Goal: Contribute content: Add original content to the website for others to see

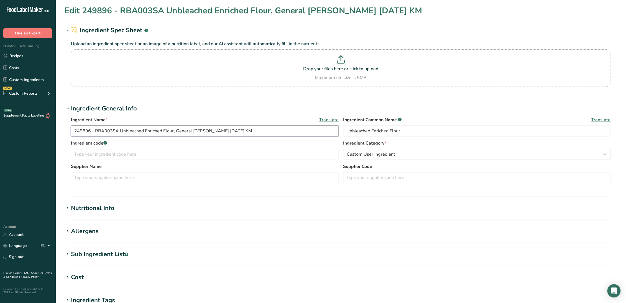
drag, startPoint x: 95, startPoint y: 131, endPoint x: 33, endPoint y: 128, distance: 62.1
click at [33, 128] on div ".a-20{fill:#fff;} Hire an Expert Nutrition Facts Labeling Recipes Costs Custom …" at bounding box center [313, 212] width 626 height 425
type input "RBA003SA Unbleached Enriched Flour, General Mills 01-25-22 KM"
click at [363, 181] on input "text" at bounding box center [477, 177] width 268 height 11
paste input "249896 -"
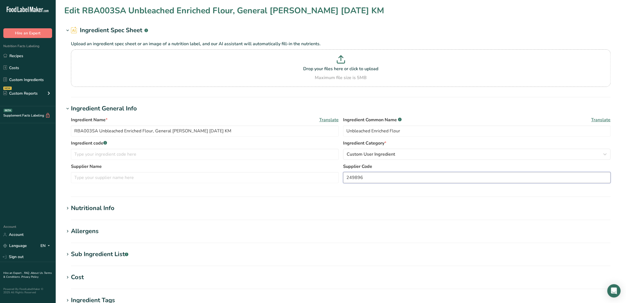
type input "249896"
drag, startPoint x: 186, startPoint y: 130, endPoint x: 199, endPoint y: 147, distance: 20.3
click at [187, 130] on input "RBA003SA Unbleached Enriched Flour, General Mills 01-25-22 KM" at bounding box center [205, 130] width 268 height 11
type input "RBA003SA Unbleached Enriched Flour, General Mills 2-9-24 CC"
click at [164, 153] on input "text" at bounding box center [205, 153] width 268 height 11
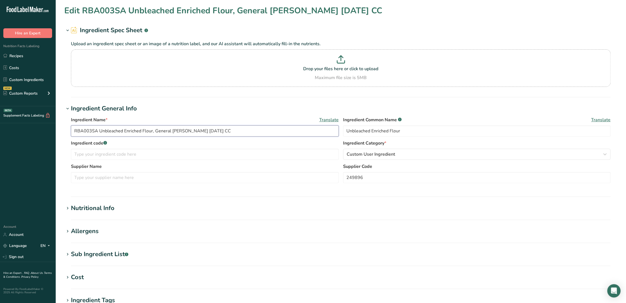
drag, startPoint x: 96, startPoint y: 127, endPoint x: 62, endPoint y: 125, distance: 34.2
click at [62, 125] on section "Edit RBA003SA Unbleached Enriched Flour, General Mills 2-9-24 CC Ingredient Spe…" at bounding box center [340, 203] width 570 height 407
click at [122, 157] on input "text" at bounding box center [205, 153] width 268 height 11
paste input "RBA003SA"
type input "RBA003SA"
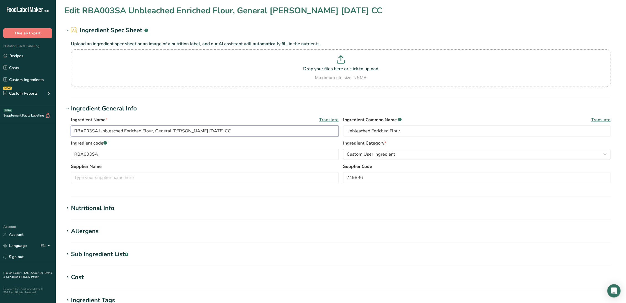
drag, startPoint x: 155, startPoint y: 129, endPoint x: 181, endPoint y: 131, distance: 25.8
click at [181, 131] on input "RBA003SA Unbleached Enriched Flour, General [PERSON_NAME] [DATE] CC" at bounding box center [205, 130] width 268 height 11
click at [133, 182] on input "text" at bounding box center [205, 177] width 268 height 11
paste input "General Mills"
type input "General Mills"
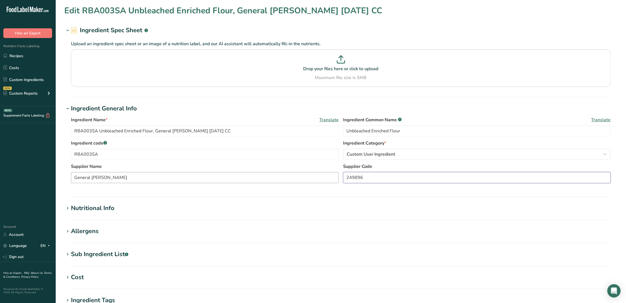
drag, startPoint x: 403, startPoint y: 177, endPoint x: 329, endPoint y: 173, distance: 74.6
click at [329, 173] on div "Supplier Name General Mills Supplier Code 249896" at bounding box center [340, 174] width 539 height 23
click at [428, 179] on input "249896" at bounding box center [477, 177] width 268 height 11
paste input "688095"
click at [362, 176] on input "249896 688095" at bounding box center [477, 177] width 268 height 11
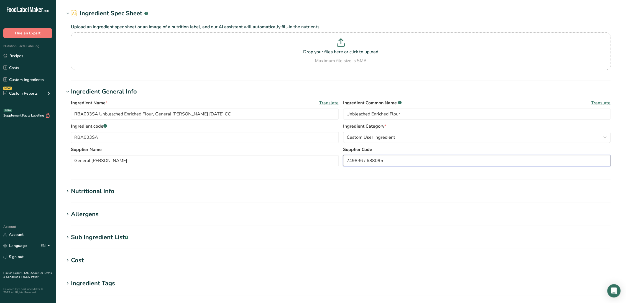
scroll to position [31, 0]
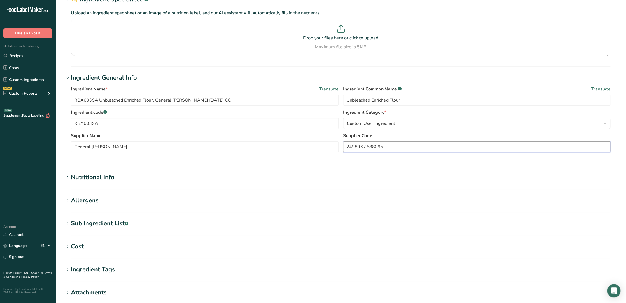
type input "249896 / 688095"
click at [109, 218] on section "Edit RBA003SA Unbleached Enriched Flour, General Mills 2-9-24 CC Ingredient Spe…" at bounding box center [340, 172] width 570 height 407
click at [106, 221] on div "Sub Ingredient List .a-a{fill:#347362;}.b-a{fill:#fff;}" at bounding box center [99, 223] width 57 height 9
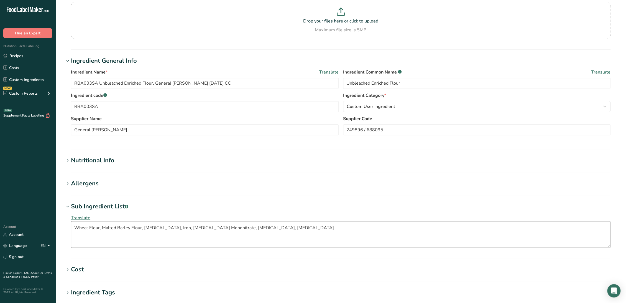
scroll to position [92, 0]
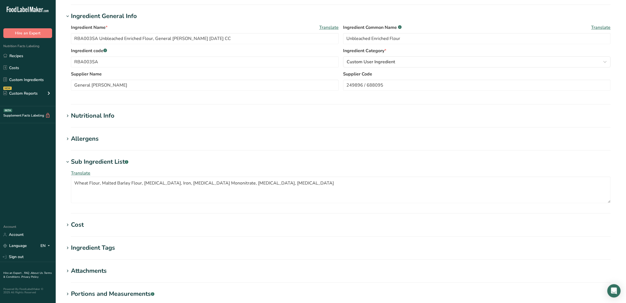
click at [95, 141] on div "Allergens" at bounding box center [85, 138] width 28 height 9
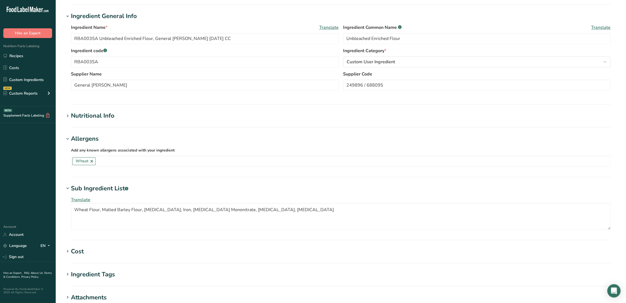
click at [95, 141] on div "Allergens" at bounding box center [85, 138] width 28 height 9
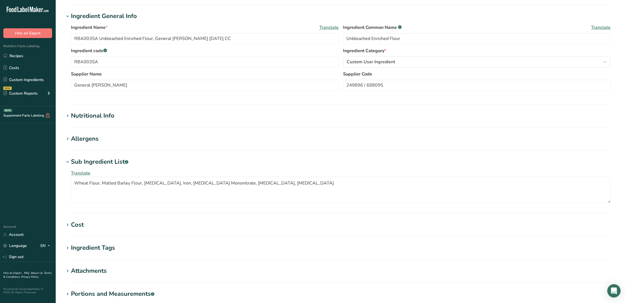
click at [96, 162] on div "Sub Ingredient List .a-a{fill:#347362;}.b-a{fill:#fff;}" at bounding box center [99, 161] width 57 height 9
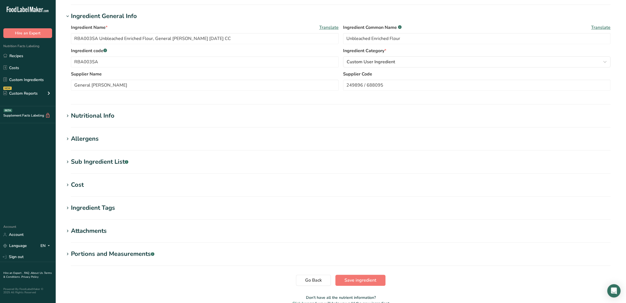
click at [100, 119] on div "Nutritional Info" at bounding box center [92, 115] width 43 height 9
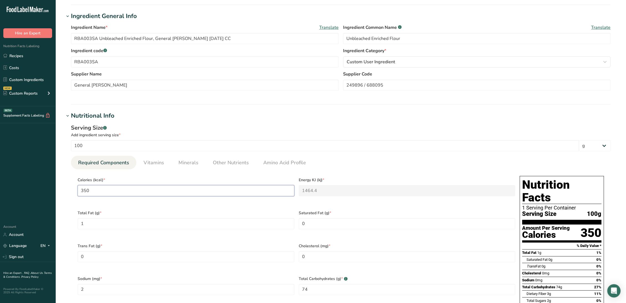
click at [116, 192] on input "350" at bounding box center [186, 190] width 217 height 11
click at [124, 194] on input "350" at bounding box center [186, 190] width 217 height 11
type input "3"
type KJ "12.6"
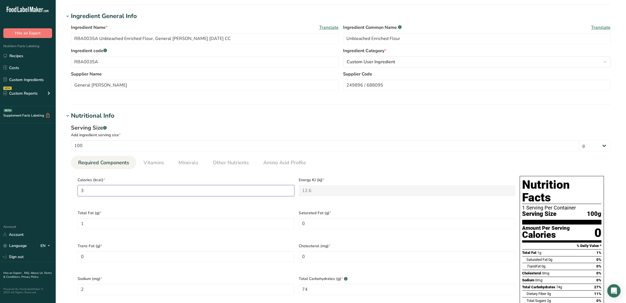
type input "35"
type KJ "146.4"
type input "354"
type KJ "1481.1"
type input "354"
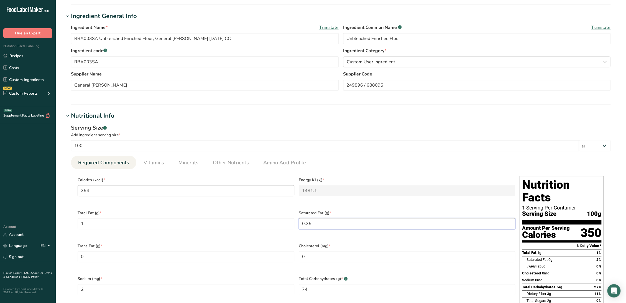
type Fat "0.35"
type Carbohydrates "74.2"
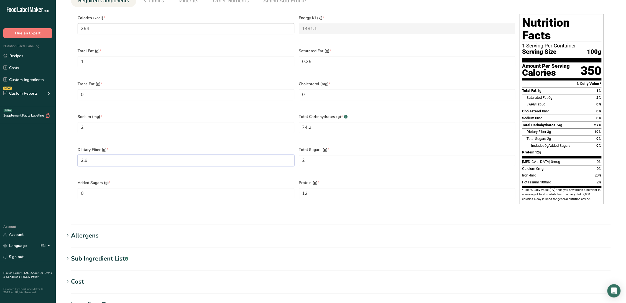
type Fiber "2.9"
type Sugars "1"
click at [144, 4] on span "Vitamins" at bounding box center [154, 0] width 21 height 7
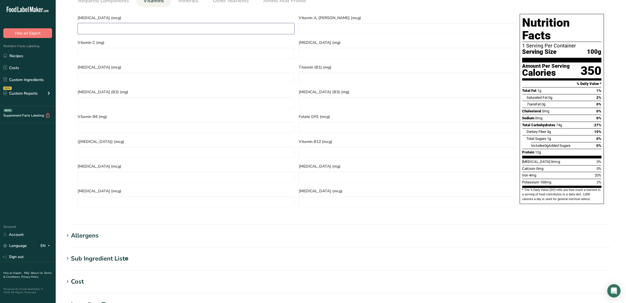
click at [129, 33] on D "number" at bounding box center [186, 28] width 217 height 11
type D "0"
type RAE "0"
type C "0"
click at [314, 76] on \(B1\) "number" at bounding box center [407, 77] width 217 height 11
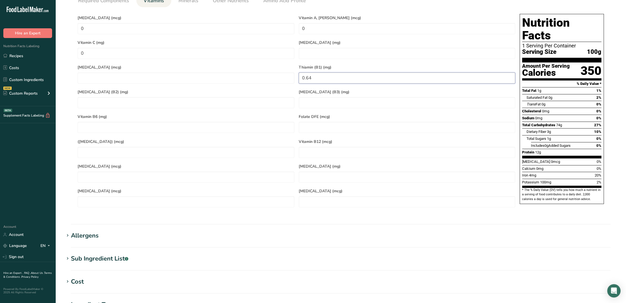
type \(B1\) "0.64"
type \(B2\) "0.40"
type \(B3\) "5.35"
type DFE "0.295"
type Acid\) "0.15"
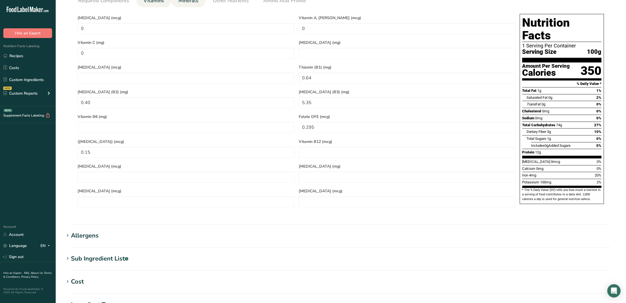
click at [188, 2] on span "Minerals" at bounding box center [188, 0] width 20 height 7
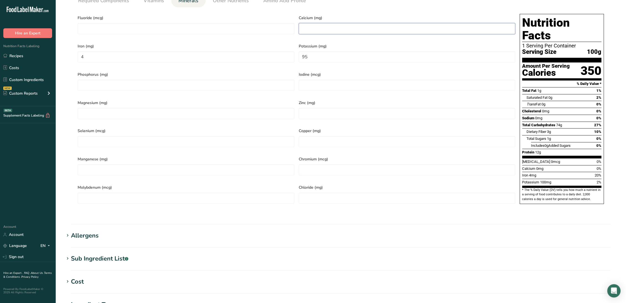
click at [303, 30] on input "number" at bounding box center [407, 28] width 217 height 11
type input "20"
type input "4.40"
type input "95"
click at [217, 6] on link "Other Nutrients" at bounding box center [231, 1] width 40 height 14
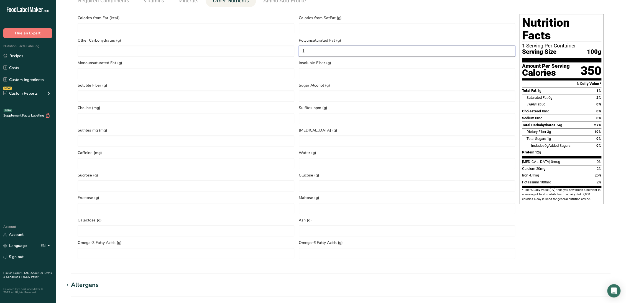
click at [325, 55] on Fat "1" at bounding box center [407, 50] width 217 height 11
type Fat "0.40"
type Fat "0.25"
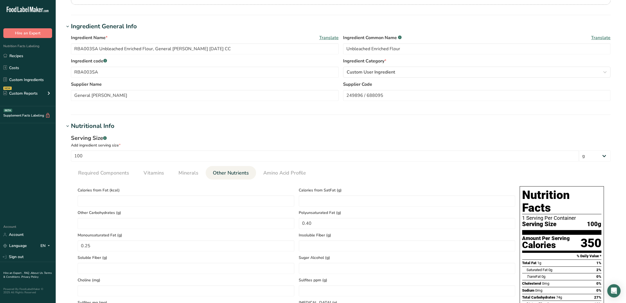
scroll to position [0, 0]
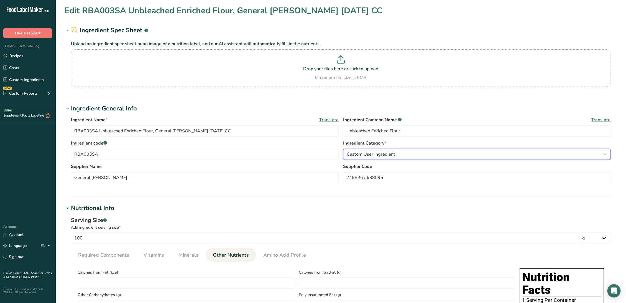
click at [377, 155] on span "Custom User Ingredient" at bounding box center [371, 154] width 48 height 7
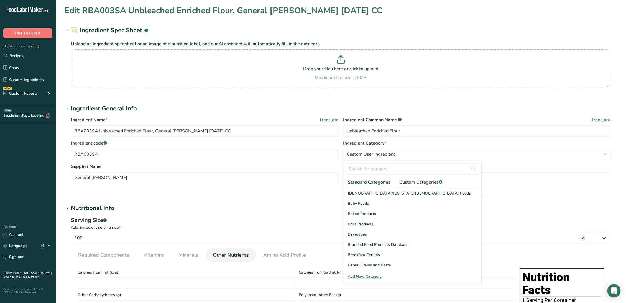
click at [402, 181] on span "Custom Categories .a-a{fill:#347362;}.b-a{fill:#fff;}" at bounding box center [420, 182] width 43 height 7
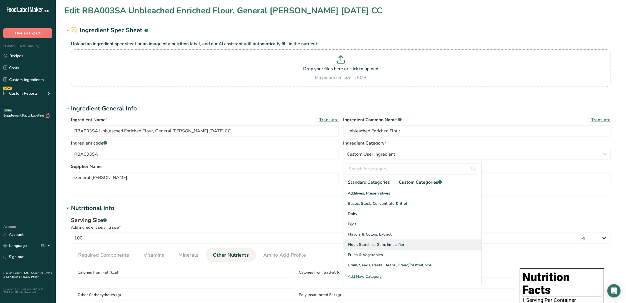
click at [372, 245] on span "Flour, Starches, Gum, Emulsifier" at bounding box center [376, 244] width 57 height 6
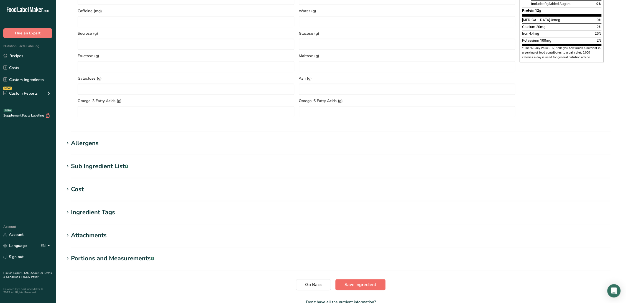
scroll to position [430, 0]
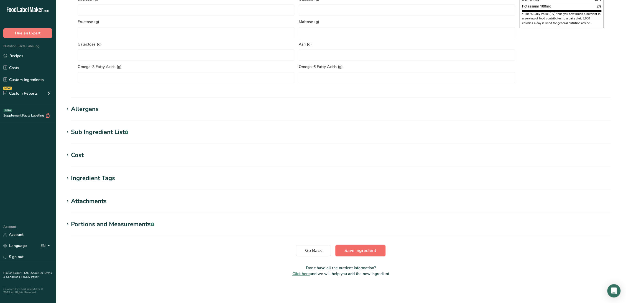
click at [345, 251] on span "Save ingredient" at bounding box center [360, 250] width 32 height 7
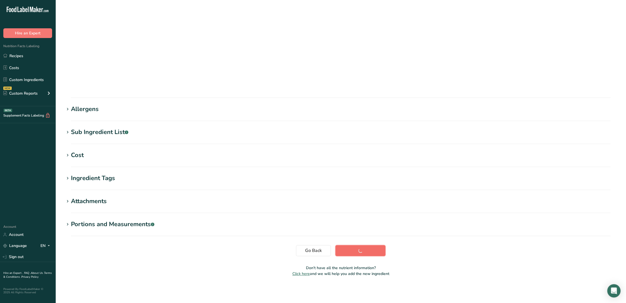
scroll to position [0, 0]
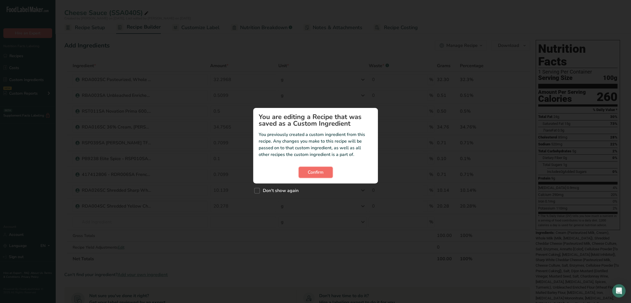
click at [300, 169] on button "Confirm" at bounding box center [315, 171] width 34 height 11
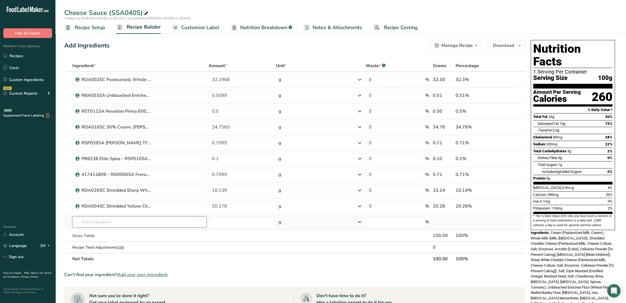
click at [122, 218] on input "text" at bounding box center [139, 221] width 134 height 11
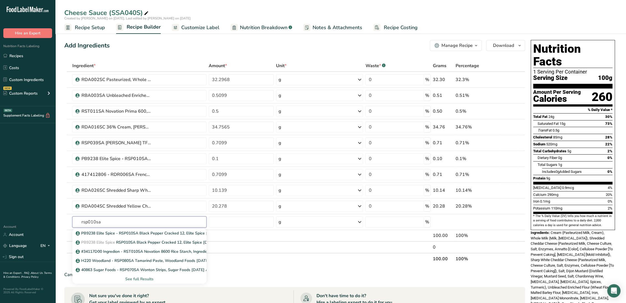
type input "rsp010sa"
click at [61, 132] on section "Add Ingredients Manage Recipe Delete Recipe Duplicate Recipe Scale Recipe Save …" at bounding box center [340, 249] width 570 height 440
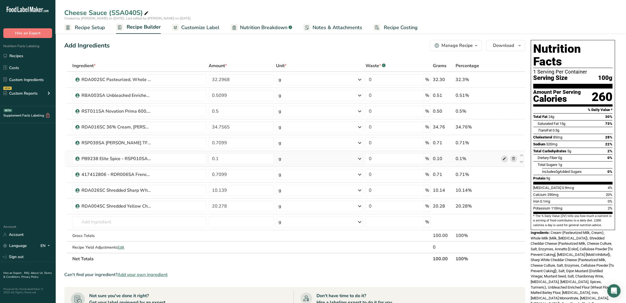
click at [504, 158] on icon at bounding box center [504, 159] width 4 height 6
click at [143, 50] on div "Add Ingredients Manage Recipe Delete Recipe Duplicate Recipe Scale Recipe Save …" at bounding box center [294, 45] width 461 height 11
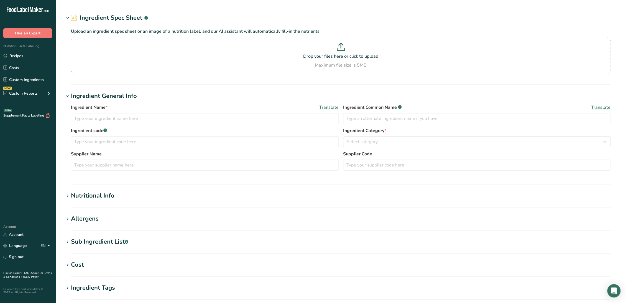
type input "PB9238 Elite Spice - RSP010SA Black Pepper Cracked 12, Elite Spice [DATE] KM"
type input "Black Pepper"
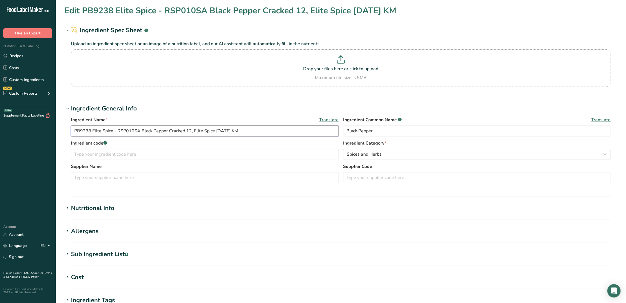
drag, startPoint x: 113, startPoint y: 129, endPoint x: 29, endPoint y: 129, distance: 83.9
click at [29, 129] on div ".a-20{fill:#fff;} Hire an Expert Nutrition Facts Labeling Recipes Costs Custom …" at bounding box center [313, 212] width 626 height 425
type input "- RSP010SA Black Pepper Cracked 12, Elite Spice 01-01-20 KM"
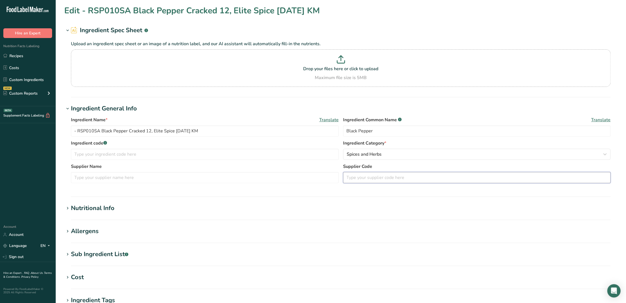
click at [365, 179] on input "text" at bounding box center [477, 177] width 268 height 11
paste input "PB9238 Elite Spice"
type input "PB9238 Elite Spice"
drag, startPoint x: 67, startPoint y: 129, endPoint x: -27, endPoint y: 129, distance: 93.9
click at [0, 129] on html ".a-20{fill:#fff;} Hire an Expert Nutrition Facts Labeling Recipes Costs Custom …" at bounding box center [313, 212] width 626 height 425
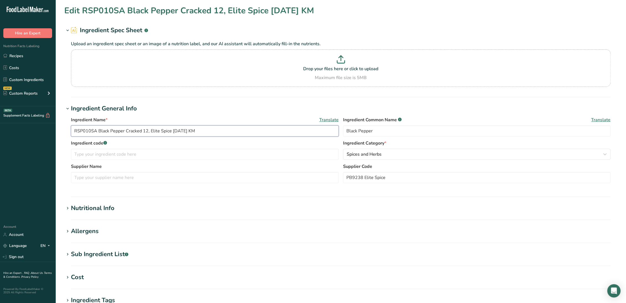
drag, startPoint x: 96, startPoint y: 130, endPoint x: 45, endPoint y: 132, distance: 50.5
click at [45, 132] on div ".a-20{fill:#fff;} Hire an Expert Nutrition Facts Labeling Recipes Costs Custom …" at bounding box center [313, 212] width 626 height 425
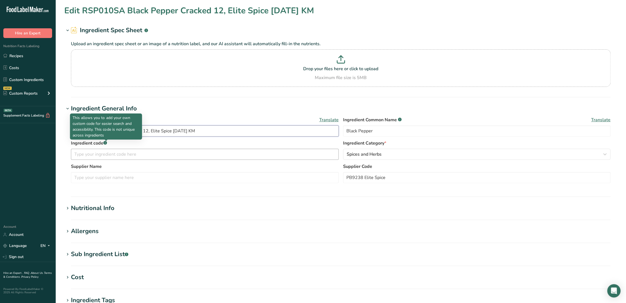
type input "RSP010SA Black Pepper Cracked 12, Elite Spice 01-01-20 KM"
click at [108, 149] on input "text" at bounding box center [205, 153] width 268 height 11
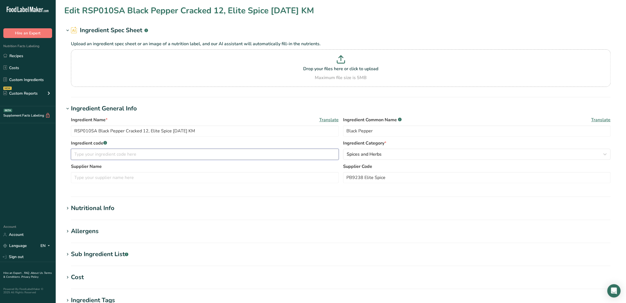
click at [107, 153] on input "text" at bounding box center [205, 153] width 268 height 11
paste input "RSP010SA"
type input "RSP010SA"
drag, startPoint x: 150, startPoint y: 130, endPoint x: 170, endPoint y: 130, distance: 19.4
click at [170, 130] on input "RSP010SA Black Pepper Cracked 12, Elite Spice 01-01-20 KM" at bounding box center [205, 130] width 268 height 11
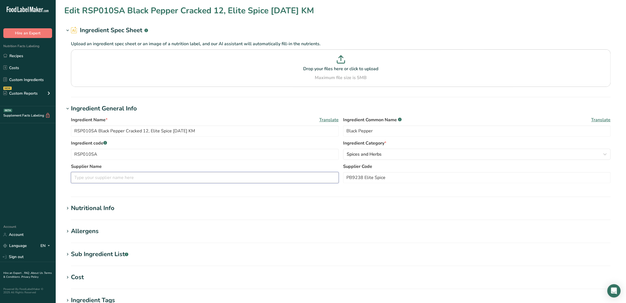
click at [109, 177] on input "text" at bounding box center [205, 177] width 268 height 11
paste input "Elite Spice"
type input "Elite Spice"
click at [365, 177] on input "PB9238 Elite Spice" at bounding box center [477, 177] width 268 height 11
type input "PB9238 2X Elite Spice"
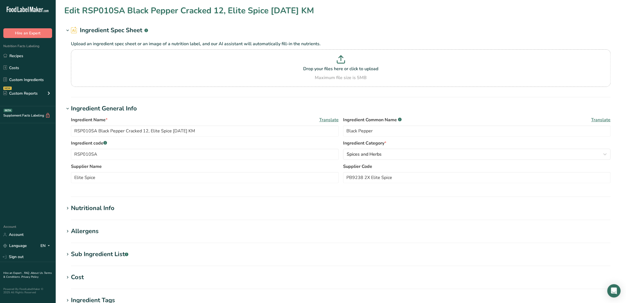
click at [97, 260] on section "Sub Ingredient List .a-a{fill:#347362;}.b-a{fill:#fff;} Translate" at bounding box center [340, 257] width 553 height 16
click at [98, 257] on div "Sub Ingredient List .a-a{fill:#347362;}.b-a{fill:#fff;}" at bounding box center [99, 253] width 57 height 9
click at [98, 253] on div "Sub Ingredient List .a-a{fill:#347362;}.b-a{fill:#fff;}" at bounding box center [99, 253] width 57 height 9
click at [95, 231] on div "Allergens" at bounding box center [85, 230] width 28 height 9
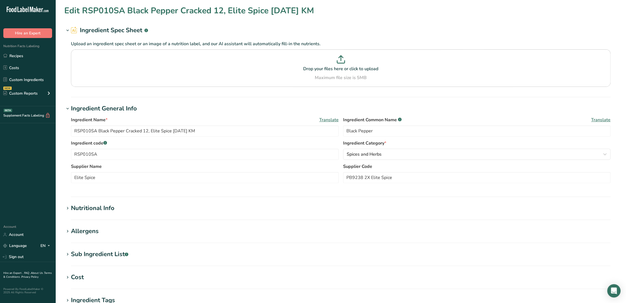
click at [89, 217] on section "Nutritional Info Serving Size .a-a{fill:#347362;}.b-a{fill:#fff;} Add ingredien…" at bounding box center [340, 211] width 553 height 16
click at [90, 211] on div "Nutritional Info" at bounding box center [92, 207] width 43 height 9
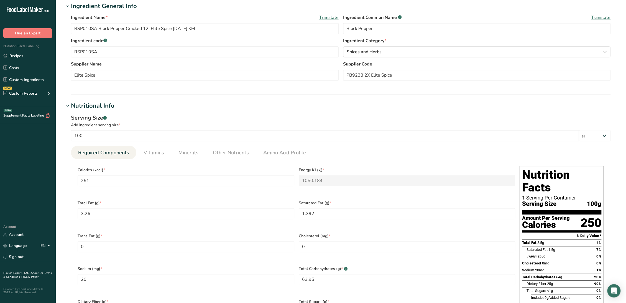
scroll to position [92, 0]
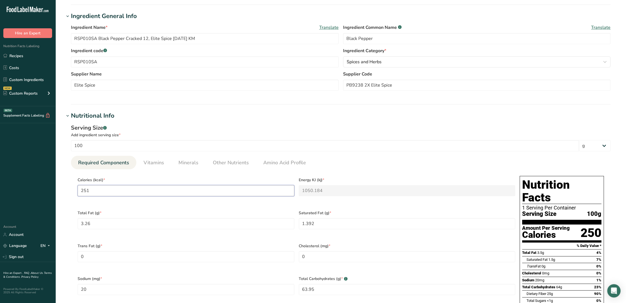
click at [152, 190] on input "251" at bounding box center [186, 190] width 217 height 11
click at [175, 39] on input "RSP010SA Black Pepper Cracked 12, Elite Spice 01-01-20 KM" at bounding box center [205, 38] width 268 height 11
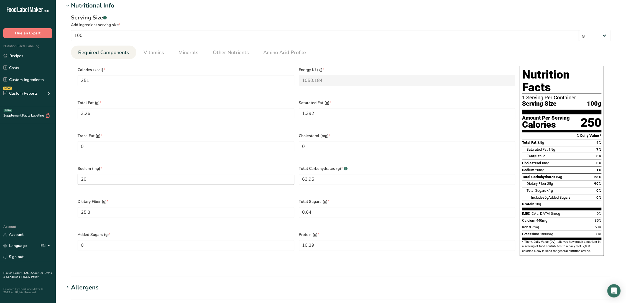
scroll to position [215, 0]
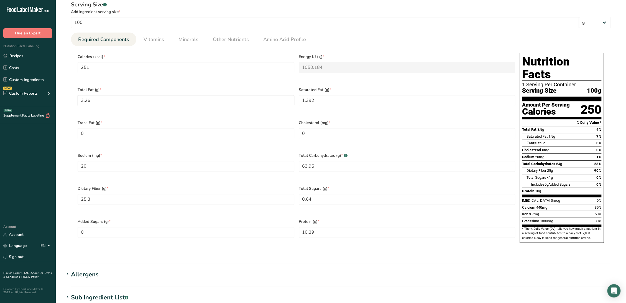
type input "RSP010SA Black Pepper Cracked 12, Elite Spice [DATE] CC"
click at [154, 102] on Fat "3.26" at bounding box center [186, 100] width 217 height 11
type Fat "1.39"
drag, startPoint x: 153, startPoint y: 42, endPoint x: 132, endPoint y: 62, distance: 28.6
click at [153, 42] on span "Vitamins" at bounding box center [154, 39] width 21 height 7
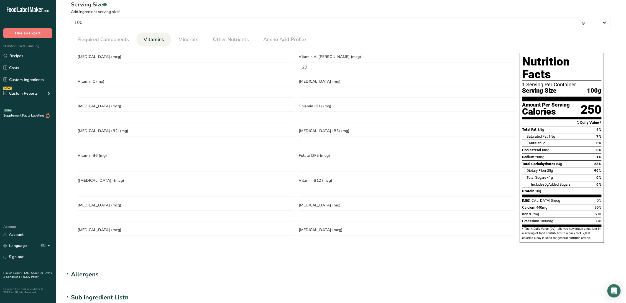
click at [117, 75] on div "Vitamin C (mg)" at bounding box center [185, 87] width 221 height 25
click at [119, 66] on D "number" at bounding box center [186, 67] width 217 height 11
type D "0"
type C "0"
click at [188, 40] on span "Minerals" at bounding box center [188, 39] width 20 height 7
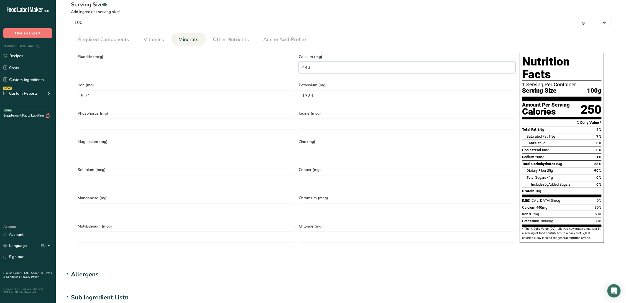
click at [316, 68] on input "443" at bounding box center [407, 67] width 217 height 11
click at [236, 43] on link "Other Nutrients" at bounding box center [231, 39] width 40 height 14
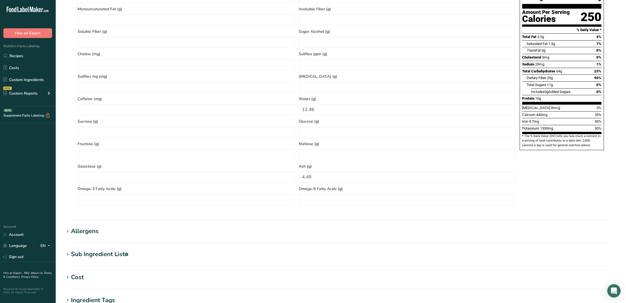
scroll to position [430, 0]
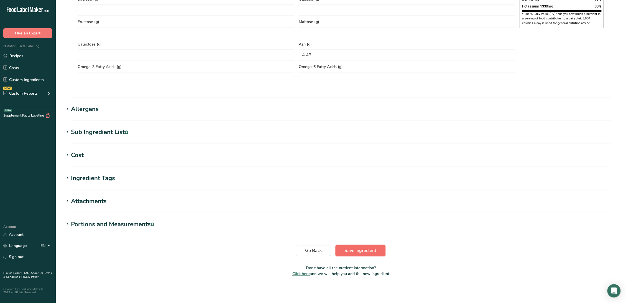
click at [367, 249] on span "Save ingredient" at bounding box center [360, 250] width 32 height 7
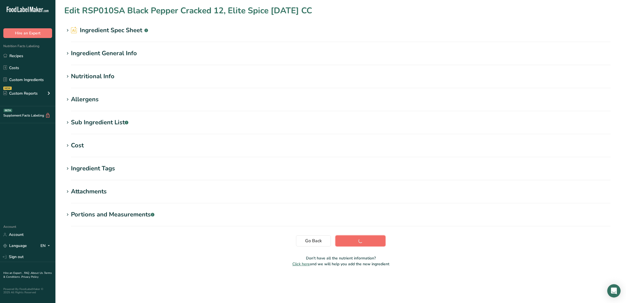
scroll to position [0, 0]
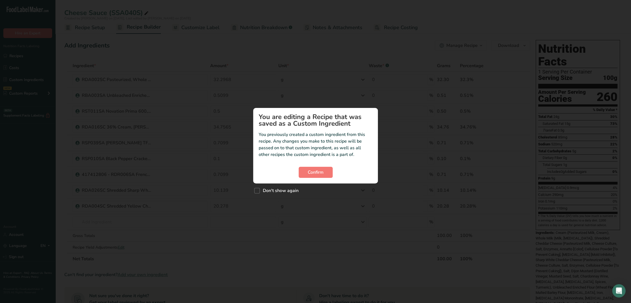
click at [337, 169] on div "Confirm" at bounding box center [315, 171] width 114 height 11
click at [326, 170] on button "Confirm" at bounding box center [315, 171] width 34 height 11
